Goal: Task Accomplishment & Management: Use online tool/utility

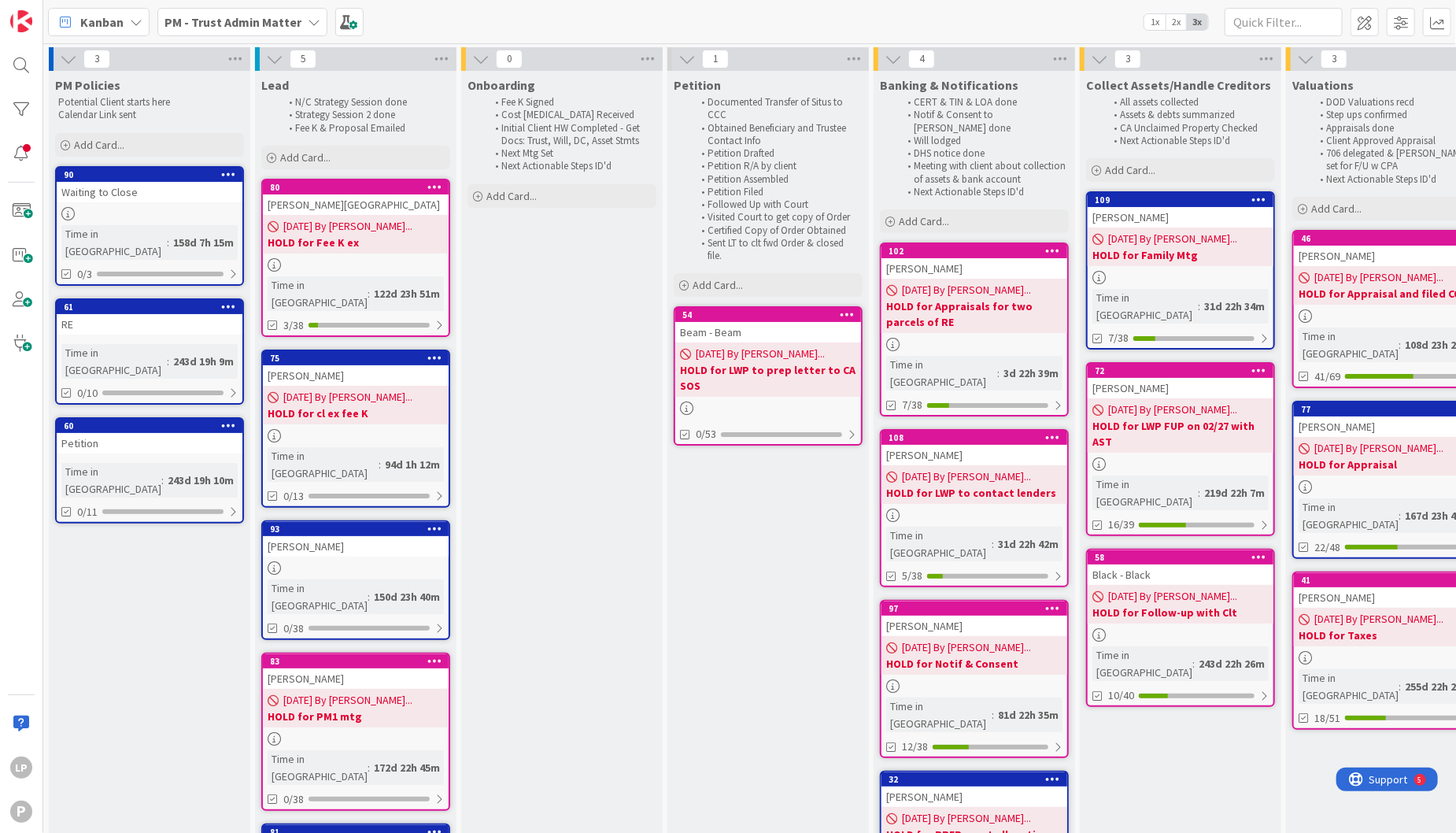
click at [271, 17] on b "PM - Trust Admin Matter" at bounding box center [233, 22] width 137 height 15
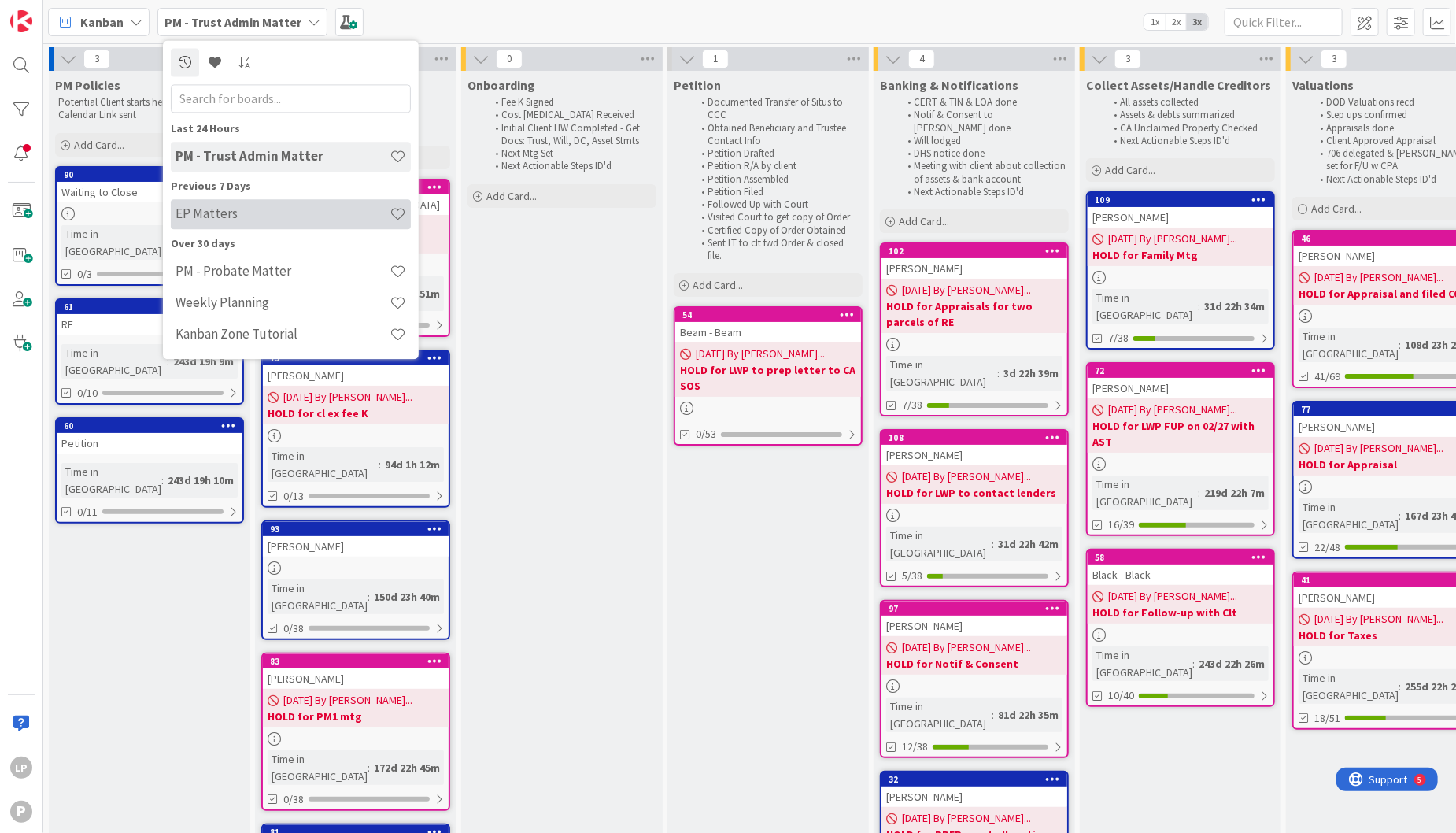
click at [253, 207] on h4 "EP Matters" at bounding box center [282, 214] width 214 height 15
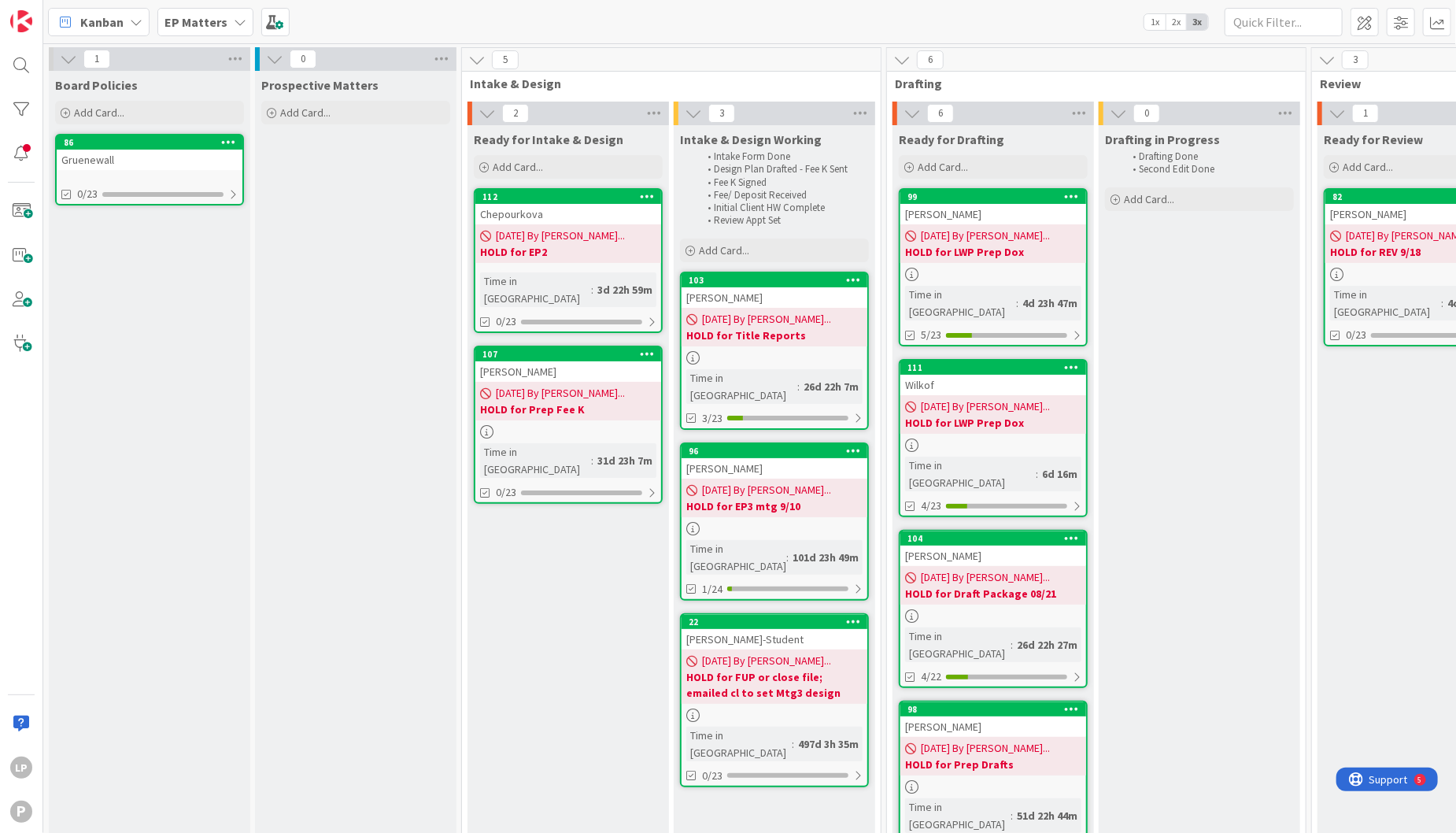
click at [971, 24] on div "Kanban EP Matters 1x 2x 3x" at bounding box center [749, 21] width 1413 height 43
click at [20, 215] on span at bounding box center [20, 211] width 32 height 32
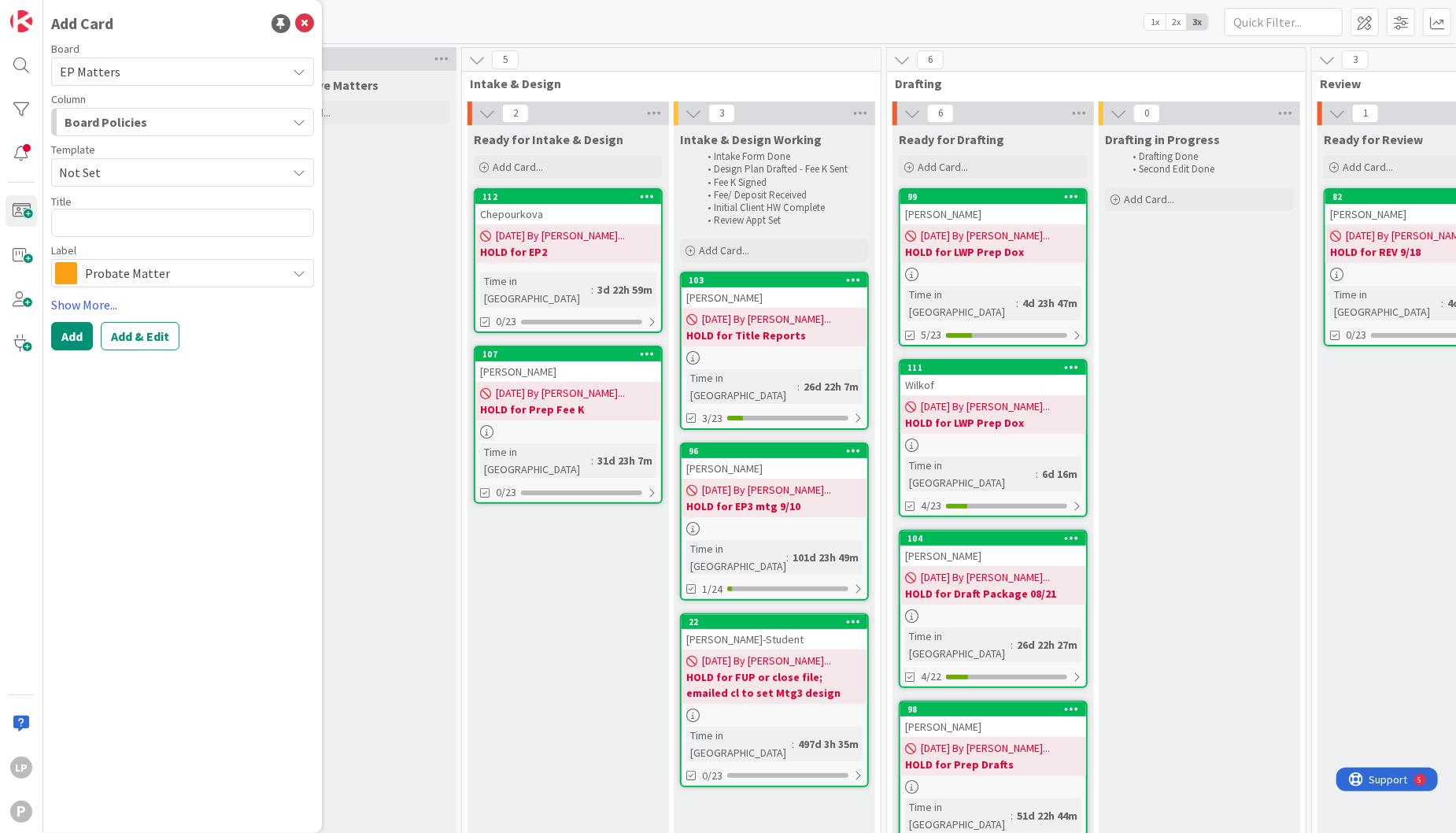
click at [138, 172] on span "Not Set" at bounding box center [166, 172] width 216 height 20
click at [139, 243] on span "Estate Planning" at bounding box center [188, 240] width 228 height 20
type textarea "x"
type textarea "Estate Planning"
drag, startPoint x: 154, startPoint y: 230, endPoint x: 0, endPoint y: 225, distance: 154.1
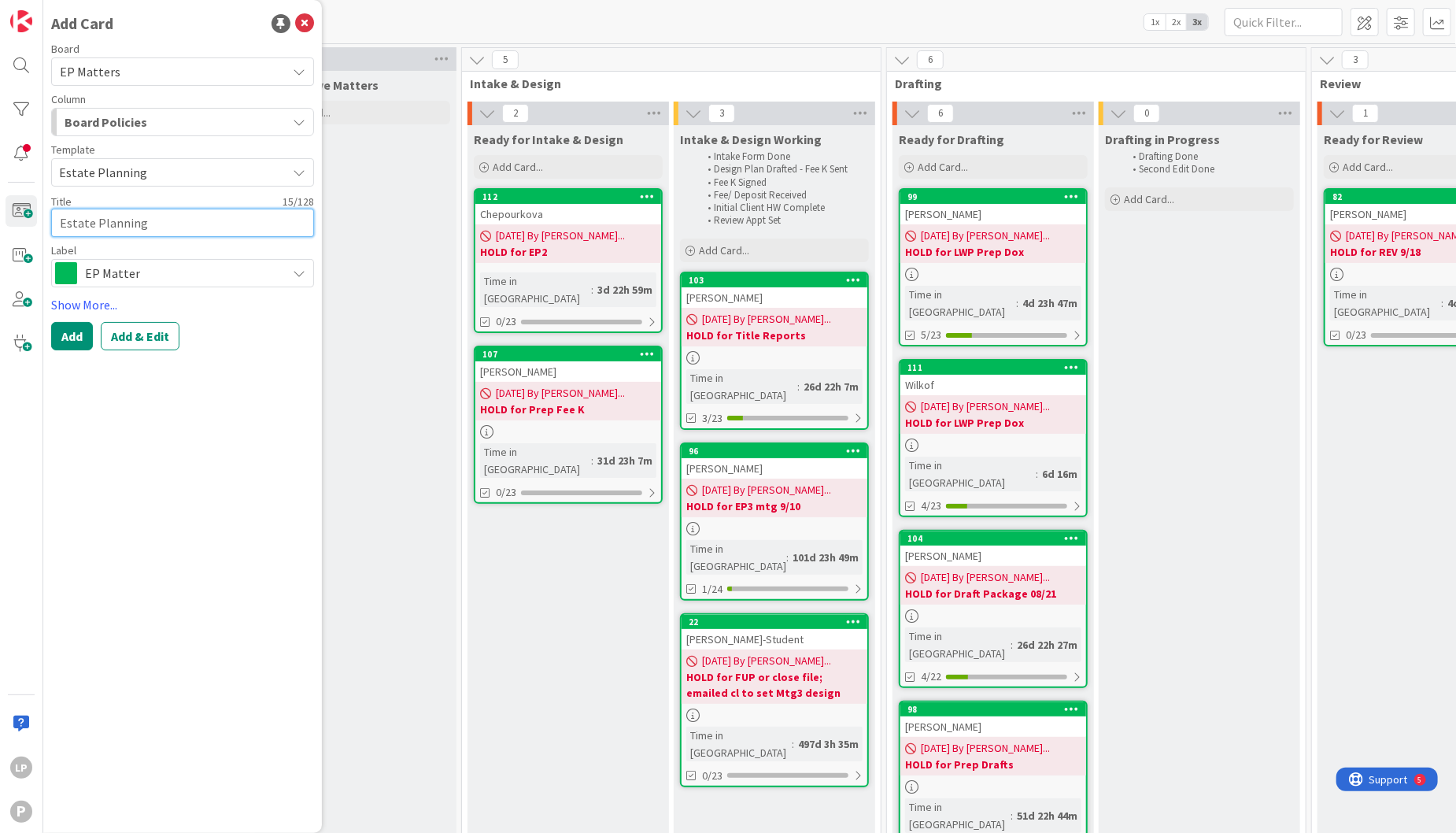
click at [0, 225] on div "LP P Add Card Board EP Matters Column Board Policies Template Estate Planning N…" at bounding box center [21, 416] width 43 height 833
click at [199, 207] on div "Title 0 / 128" at bounding box center [182, 201] width 263 height 14
click at [176, 223] on textarea at bounding box center [182, 223] width 263 height 28
paste textarea "Brott"
type textarea "Brott"
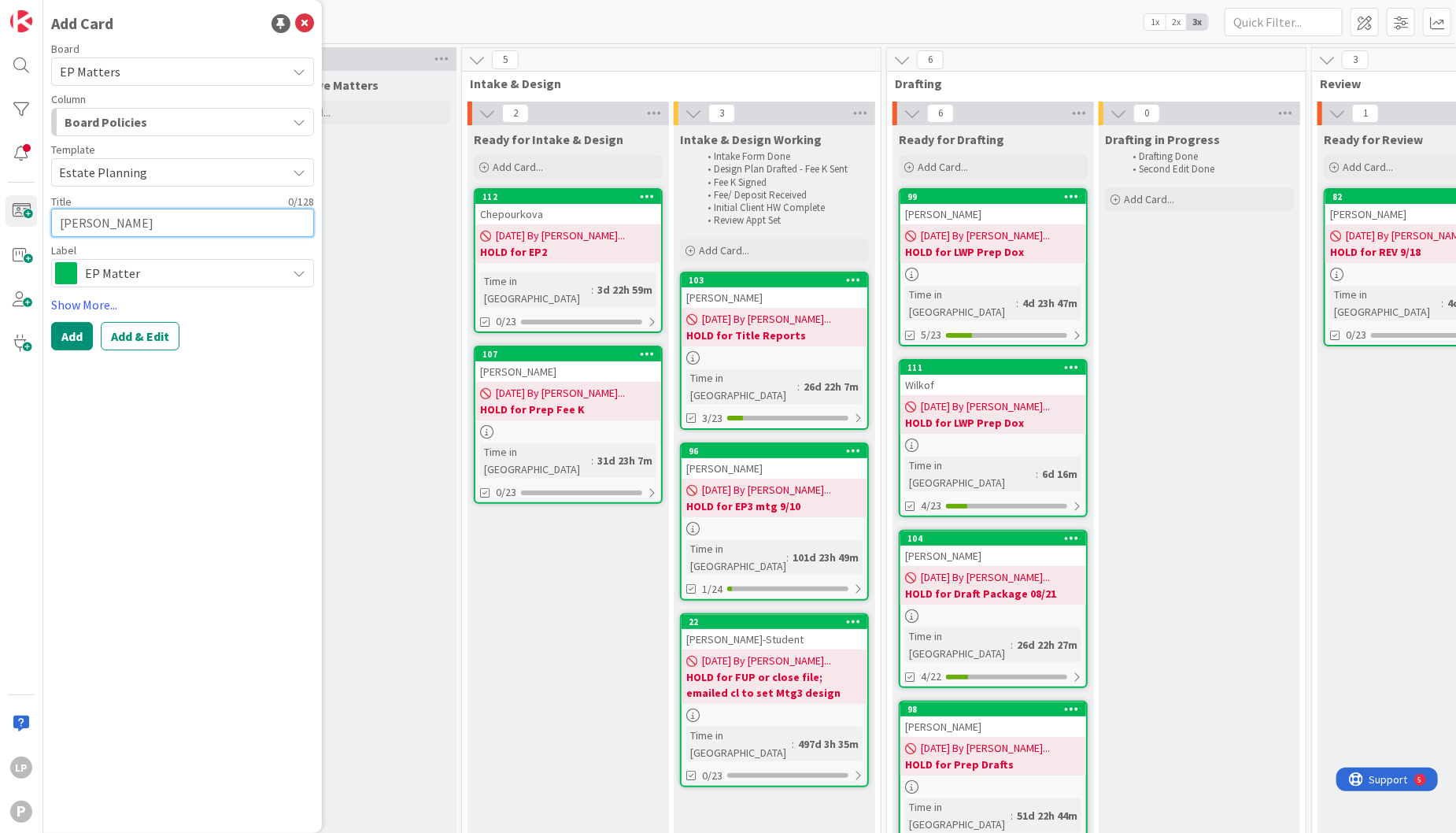
type textarea "x"
type textarea "Brott"
click at [152, 335] on button "Add & Edit" at bounding box center [140, 336] width 78 height 28
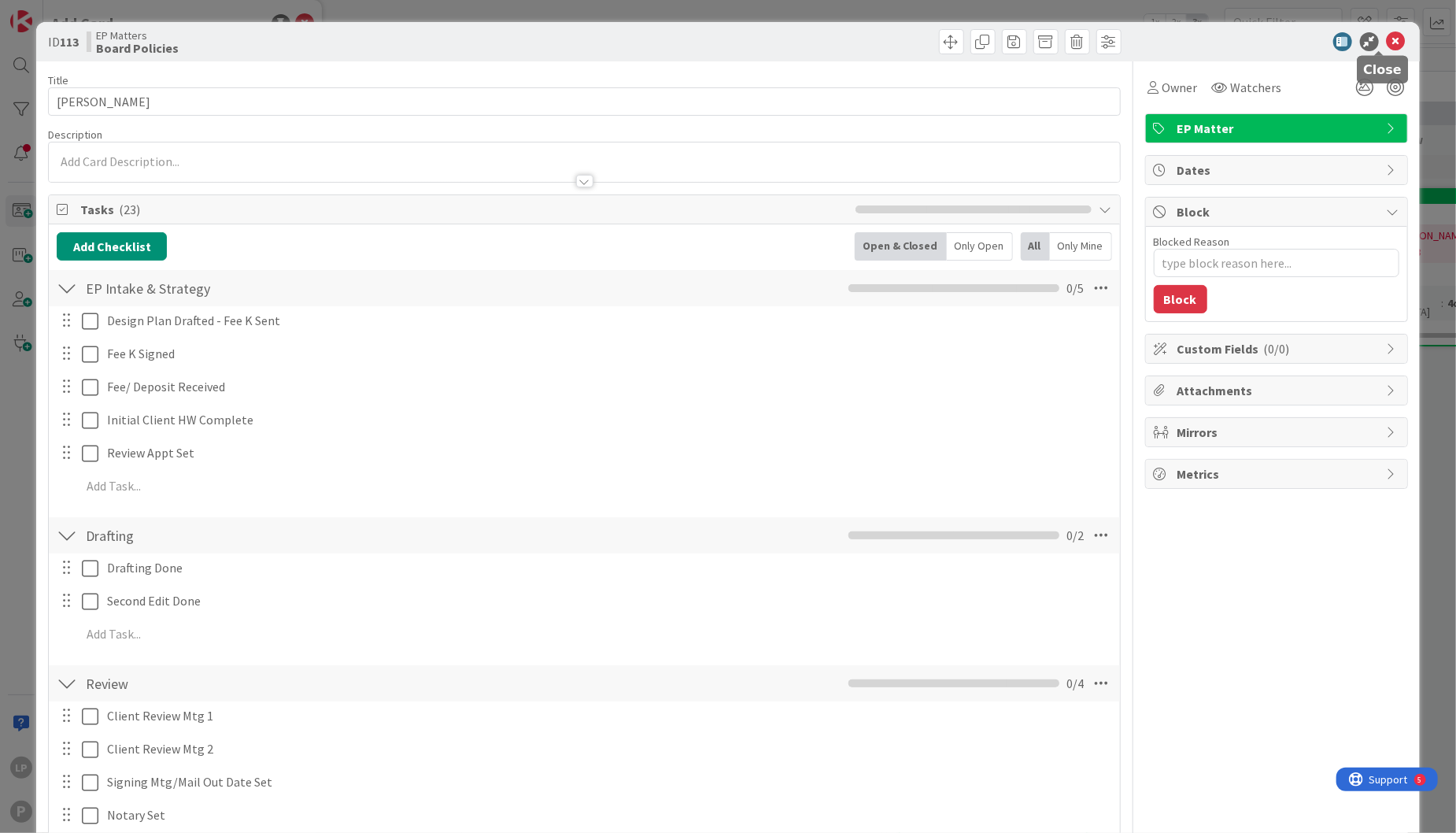
drag, startPoint x: 1379, startPoint y: 43, endPoint x: 1368, endPoint y: 54, distance: 15.6
click at [1387, 44] on icon at bounding box center [1396, 42] width 19 height 19
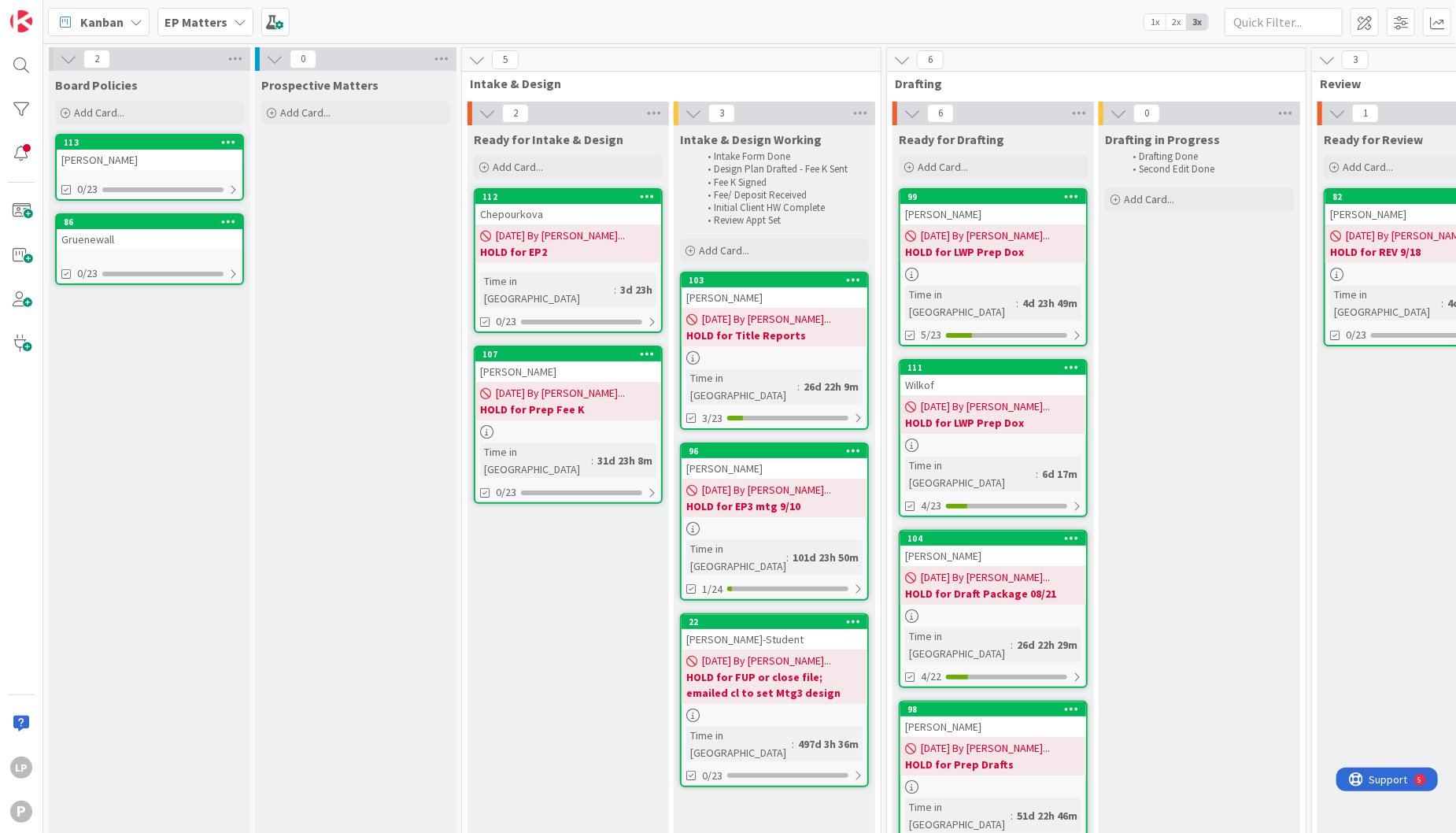
click at [783, 22] on div "Kanban EP Matters 1x 2x 3x" at bounding box center [749, 21] width 1413 height 43
click at [173, 144] on div "113" at bounding box center [153, 142] width 179 height 11
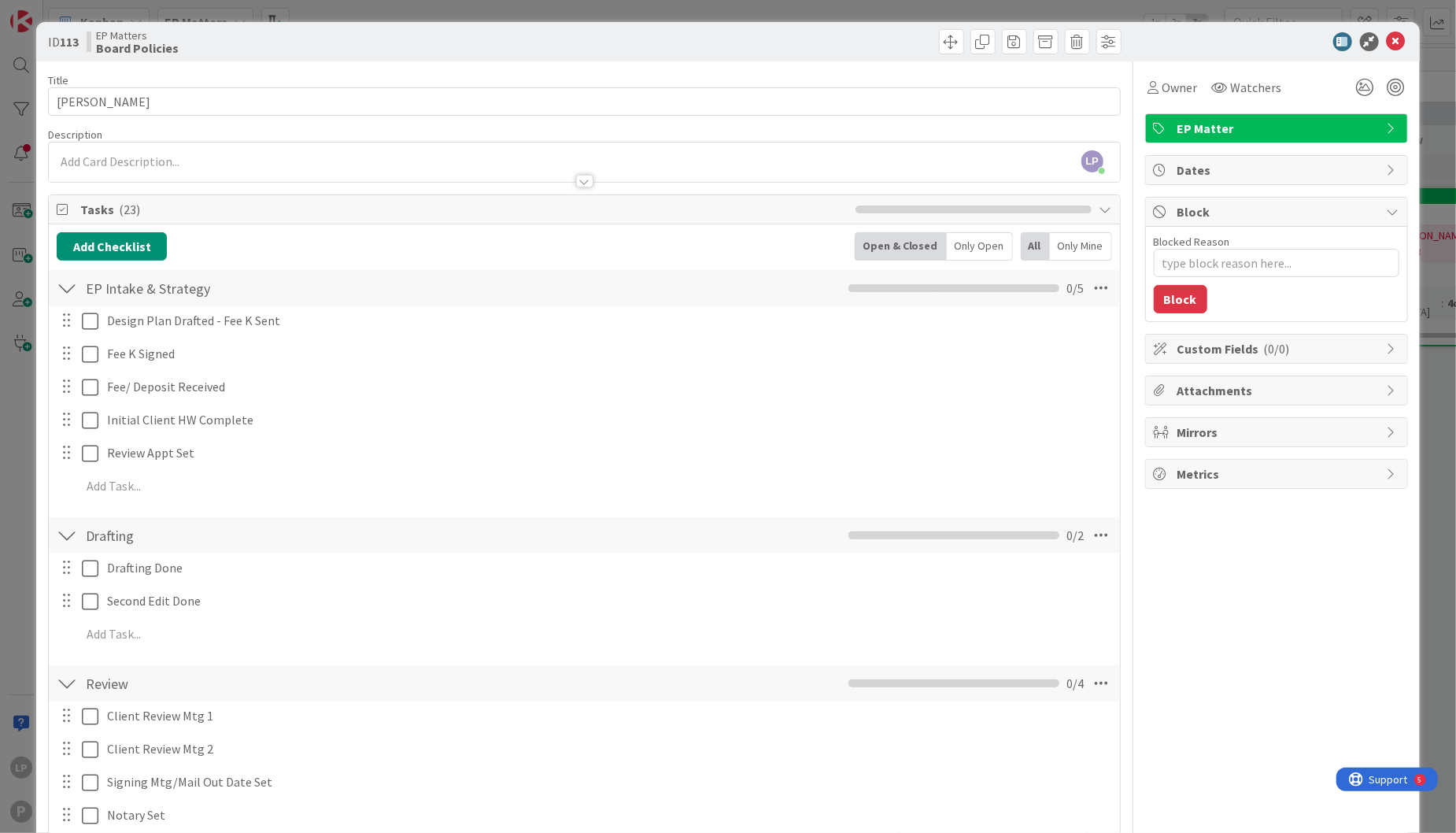
click at [620, 162] on div "LP Laura Patton just joined" at bounding box center [584, 162] width 1071 height 39
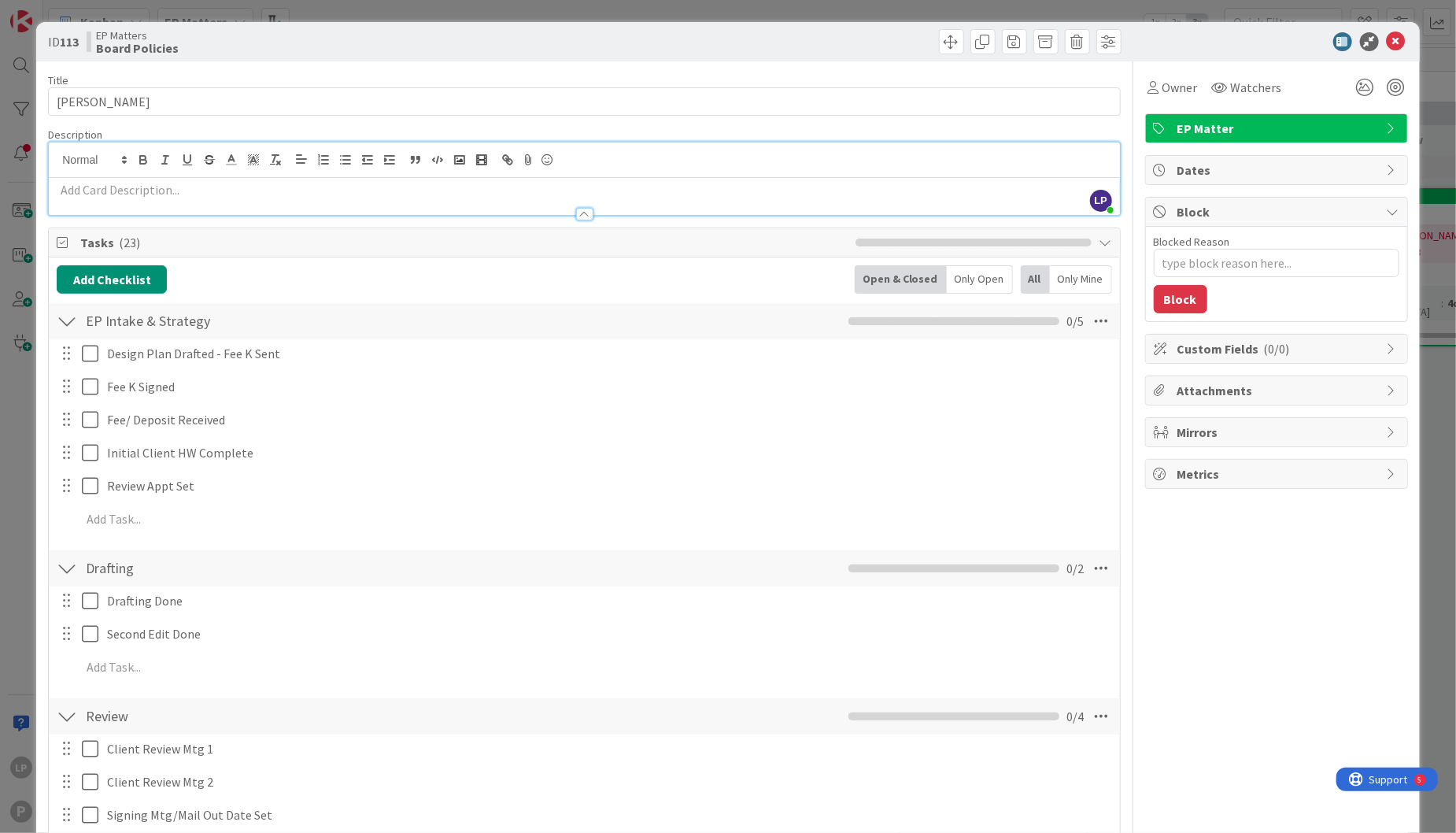
click at [330, 195] on p at bounding box center [584, 189] width 1055 height 18
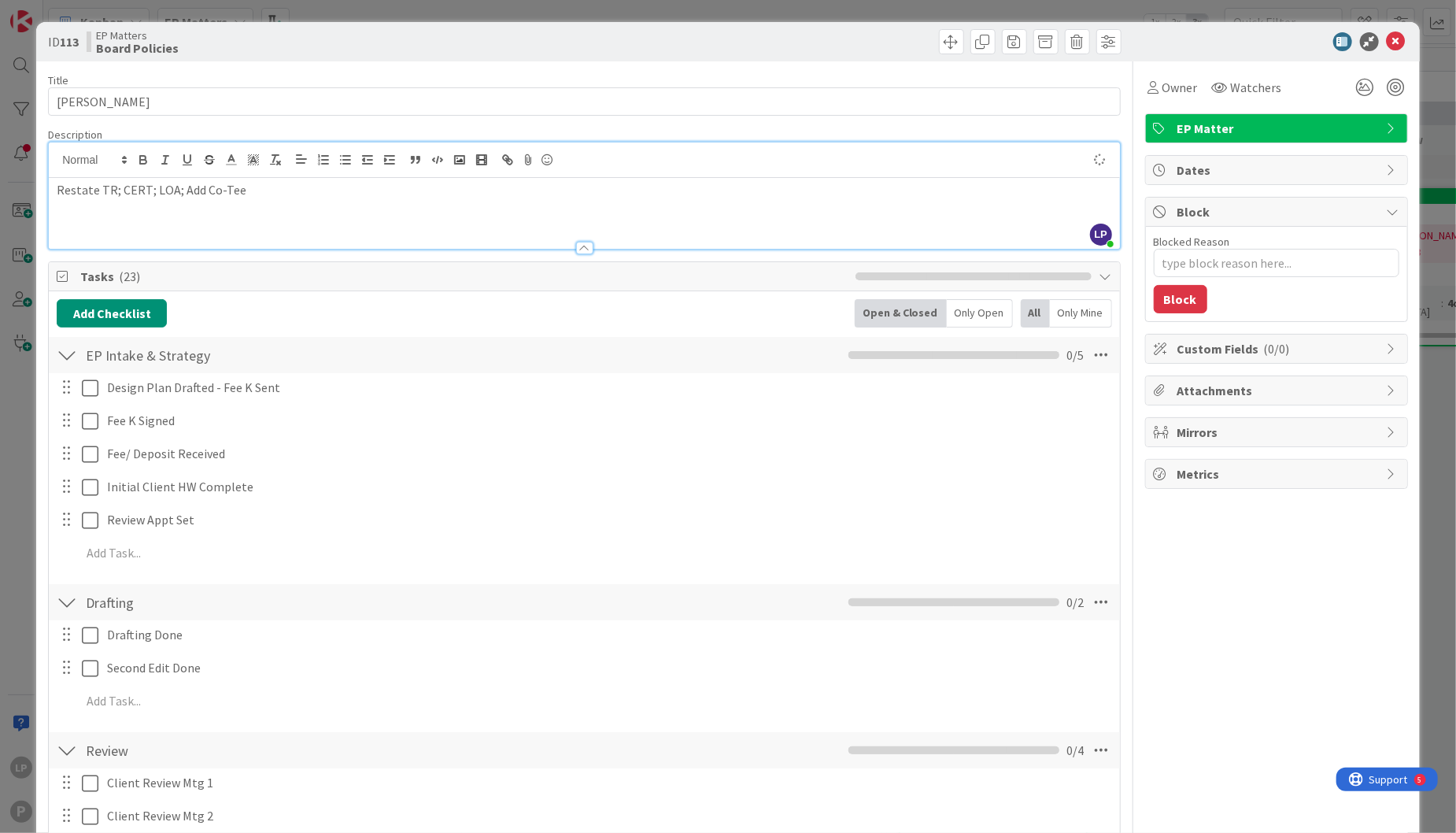
type textarea "x"
click at [1189, 263] on textarea "Blocked Reason" at bounding box center [1276, 263] width 246 height 28
paste textarea "HOLD for LWP Prep Dox"
type textarea "HOLD for LWP Prep Dox"
type textarea "x"
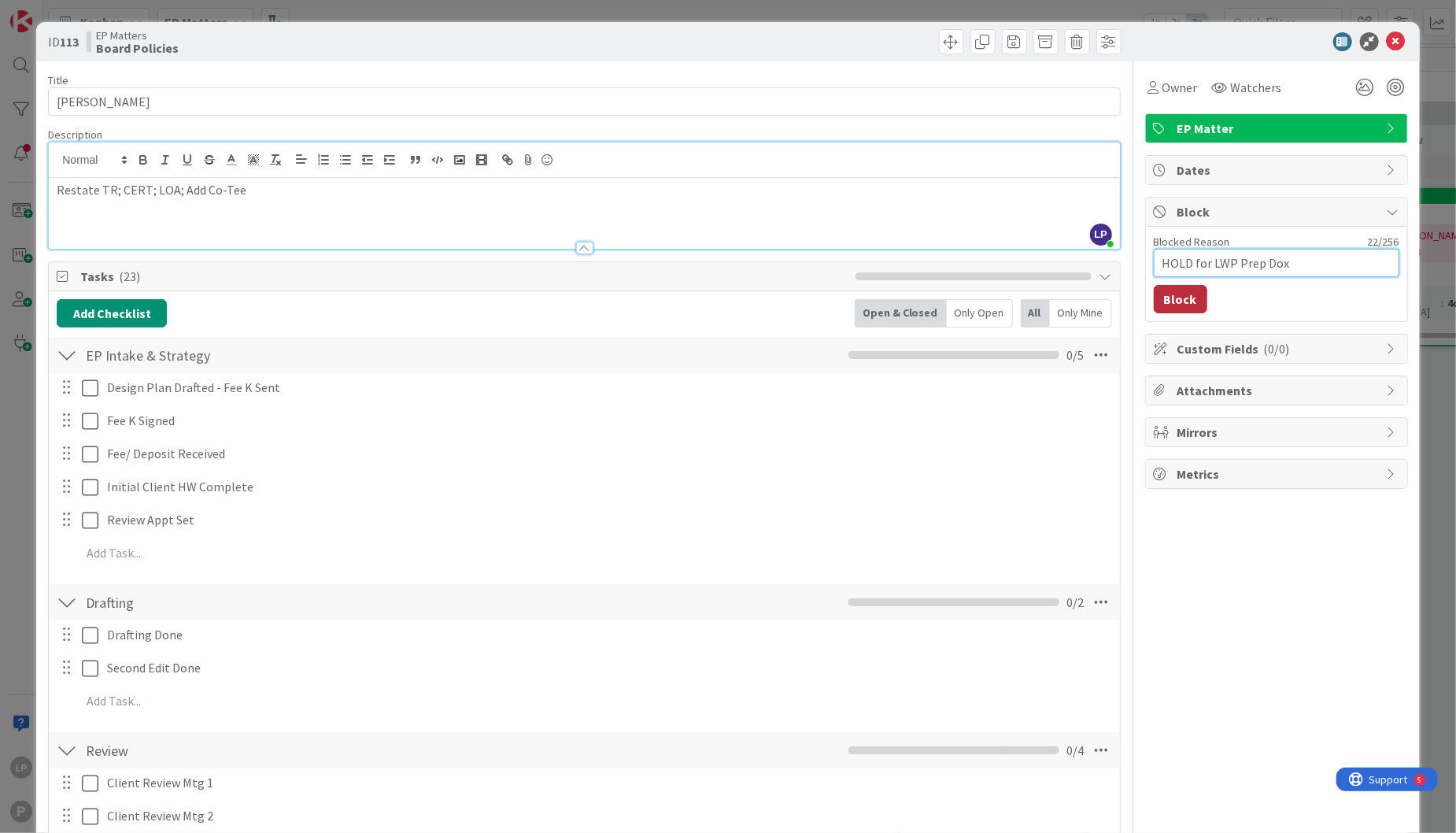
type textarea "HOLD for LWP Prep Dox"
click at [1159, 299] on button "Block" at bounding box center [1180, 298] width 54 height 28
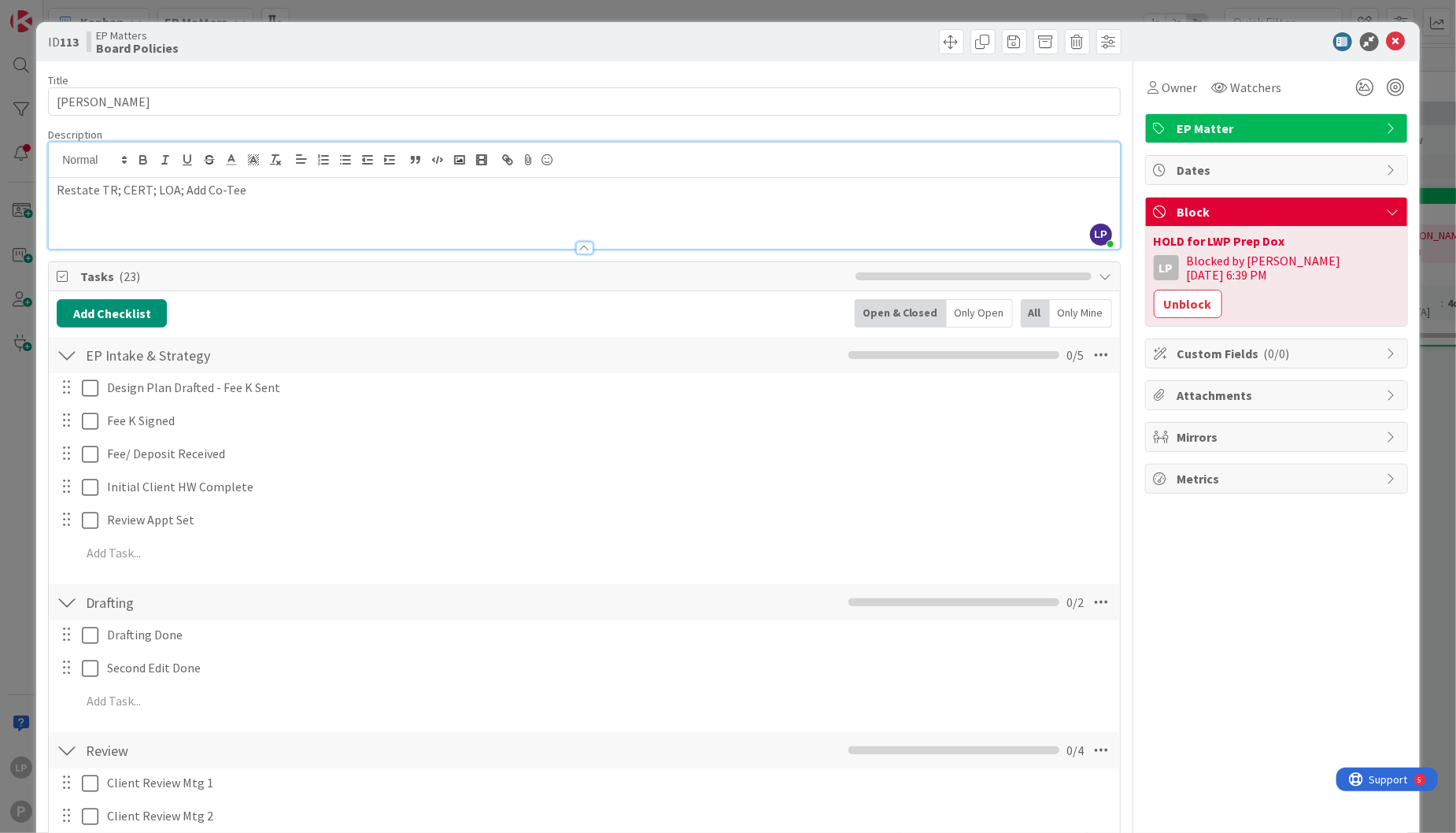
click at [1387, 44] on icon at bounding box center [1396, 42] width 19 height 19
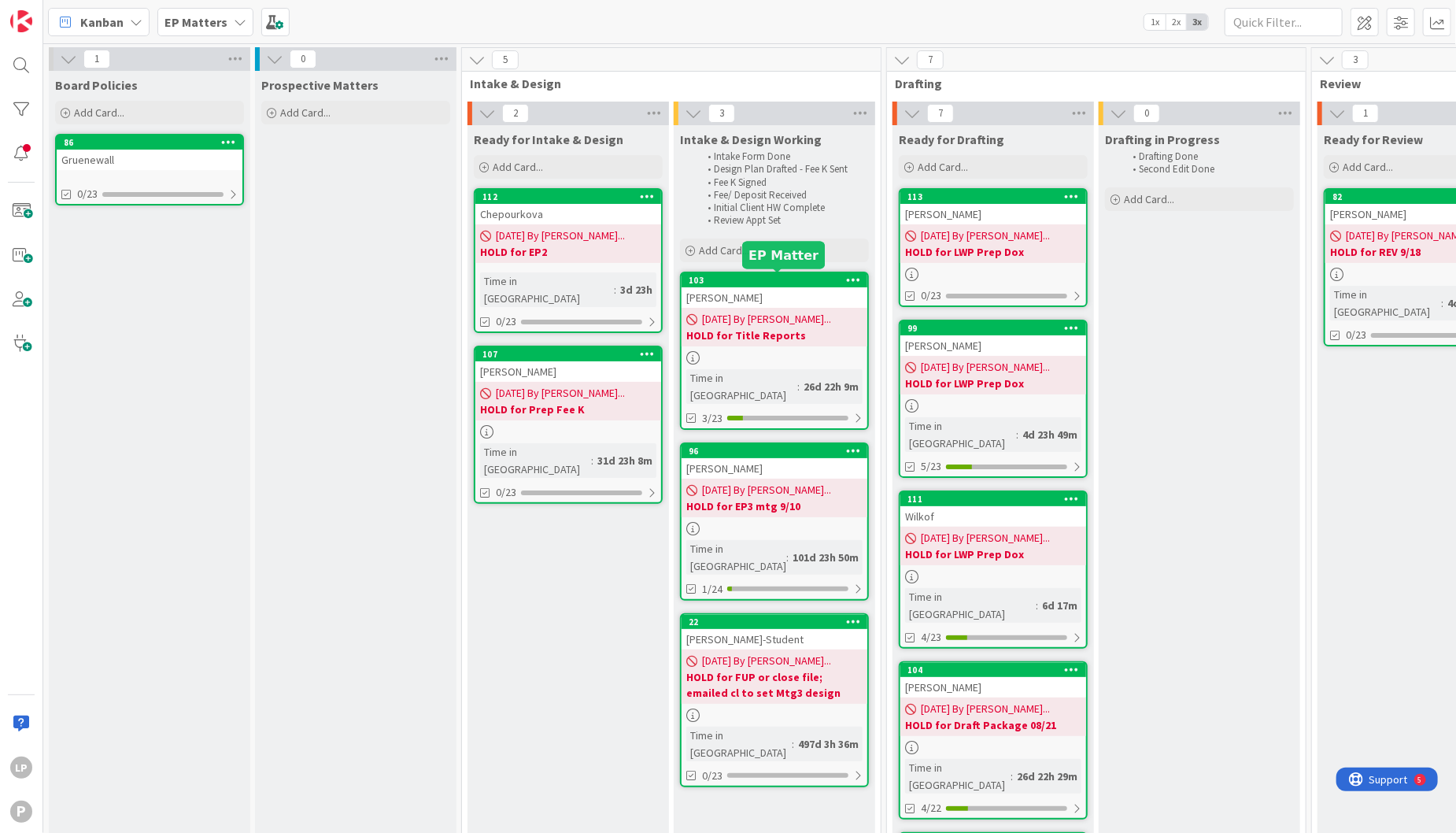
click at [781, 281] on div "103" at bounding box center [778, 280] width 179 height 11
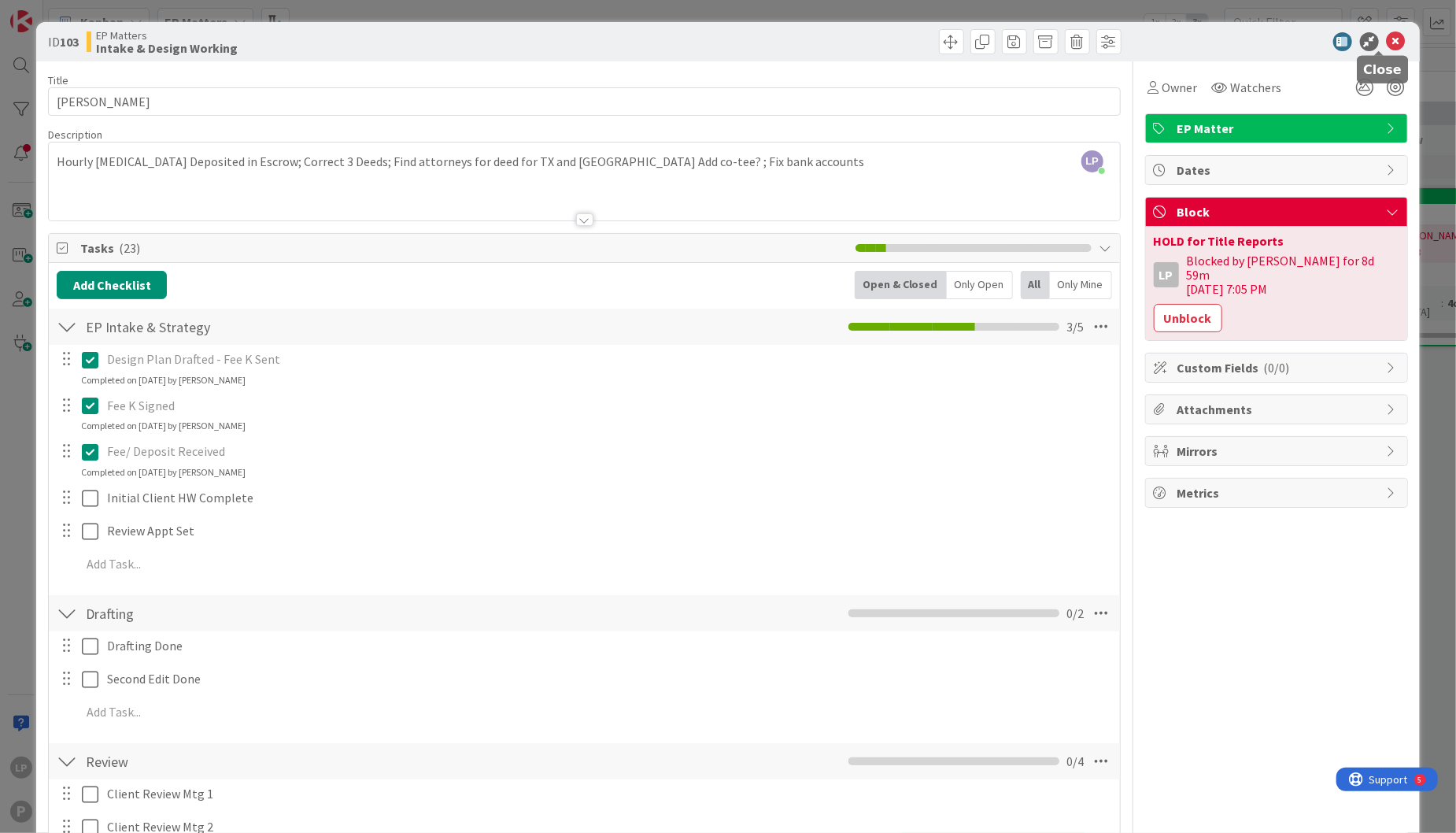
click at [1387, 36] on icon at bounding box center [1396, 42] width 19 height 19
